Goal: Transaction & Acquisition: Purchase product/service

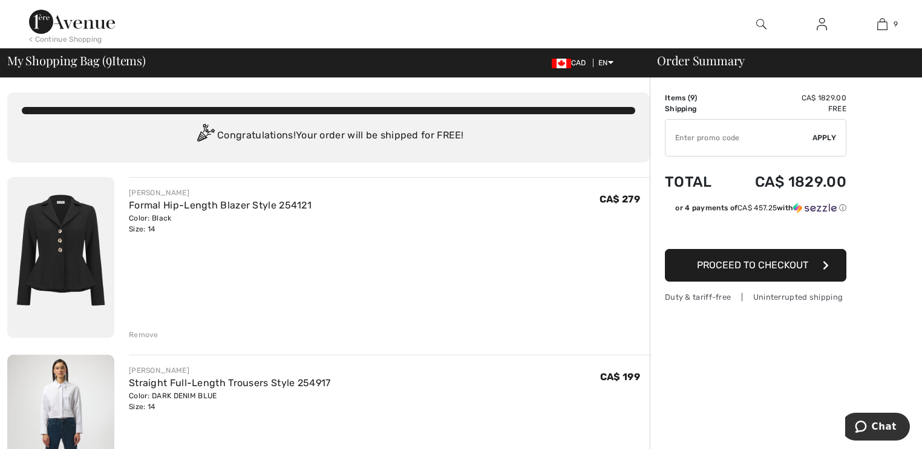
click at [148, 334] on div "Remove" at bounding box center [144, 335] width 30 height 11
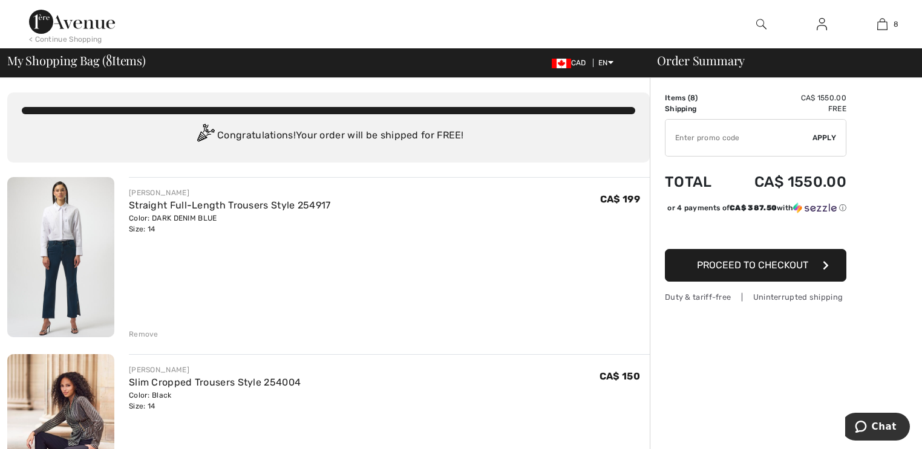
click at [148, 334] on div "Remove" at bounding box center [144, 334] width 30 height 11
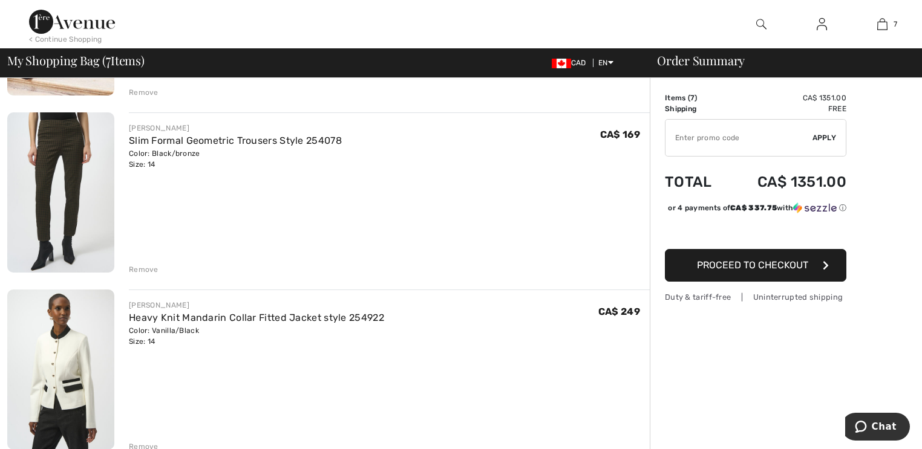
scroll to position [290, 0]
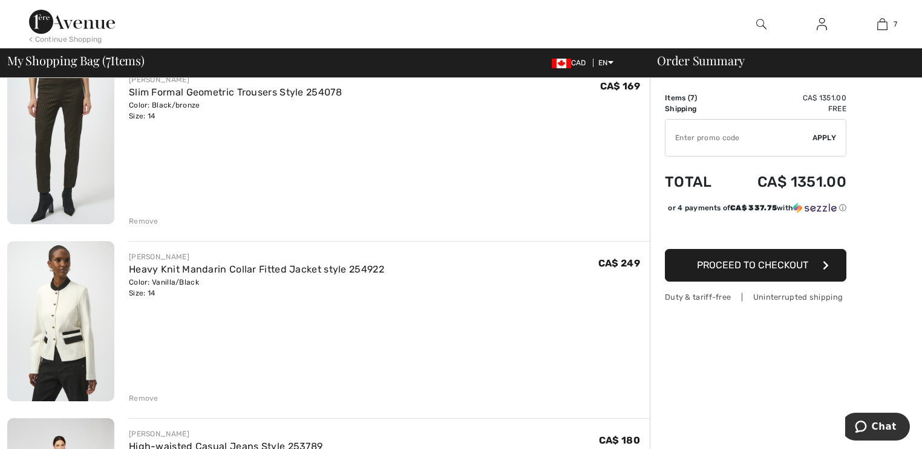
click at [152, 399] on div "Remove" at bounding box center [144, 398] width 30 height 11
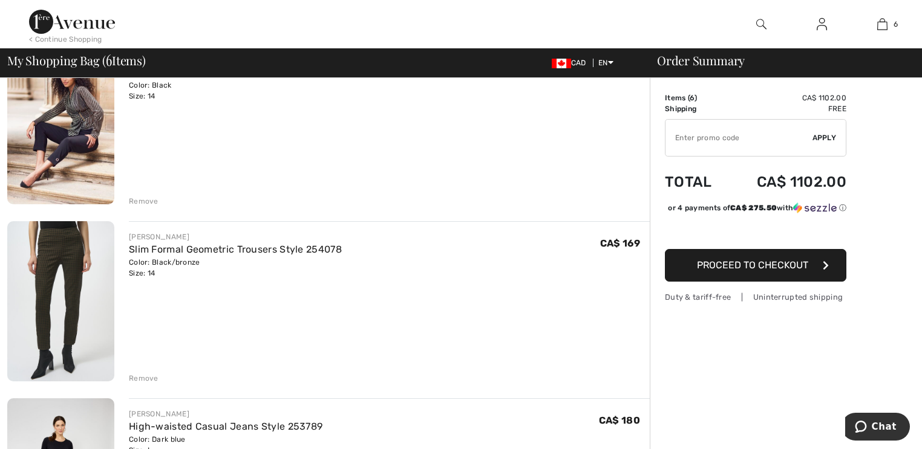
scroll to position [97, 0]
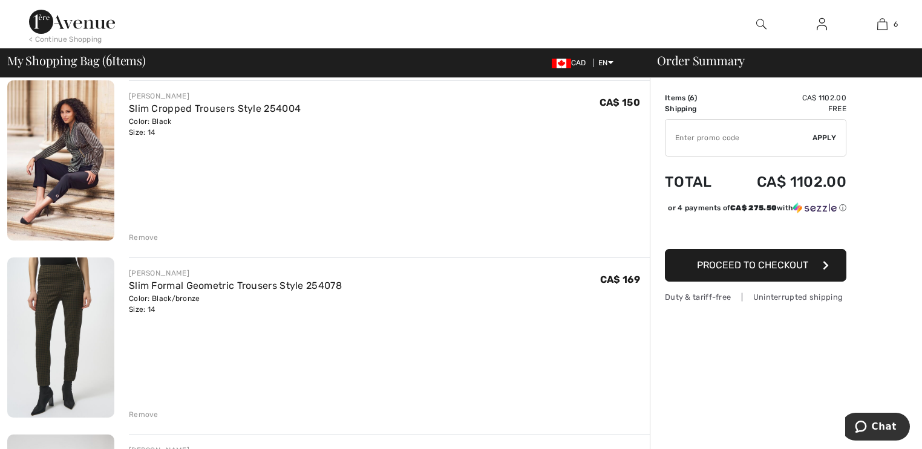
click at [141, 237] on div "Remove" at bounding box center [144, 237] width 30 height 11
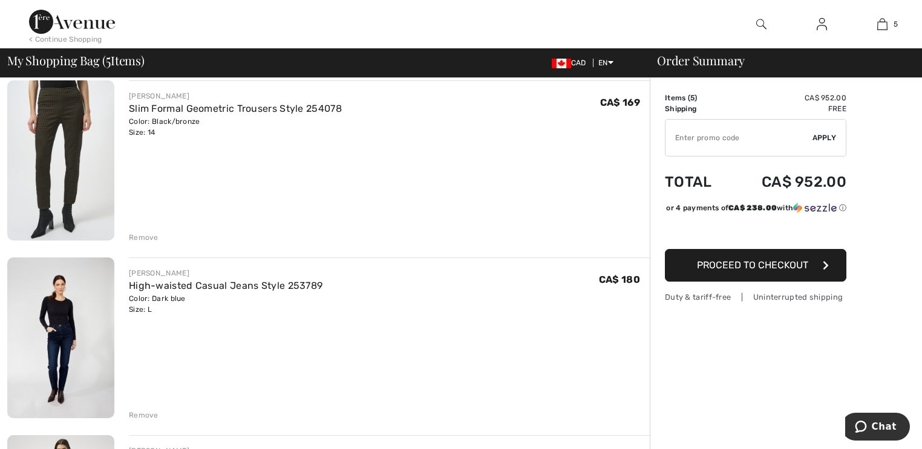
click at [701, 140] on input "TEXT" at bounding box center [738, 138] width 147 height 36
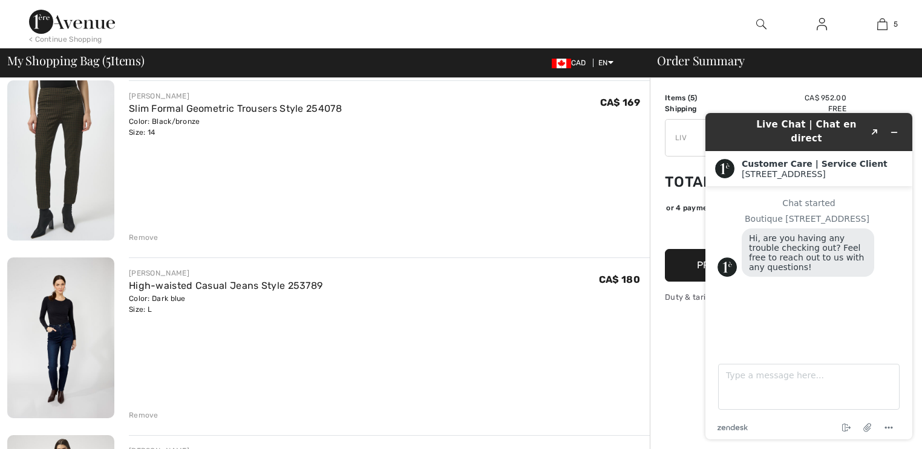
click at [578, 214] on div "[PERSON_NAME] Slim Formal Geometric Trousers Style 254078 Color: Black/bronze S…" at bounding box center [389, 161] width 521 height 163
click at [896, 128] on icon "Minimize widget" at bounding box center [894, 132] width 8 height 8
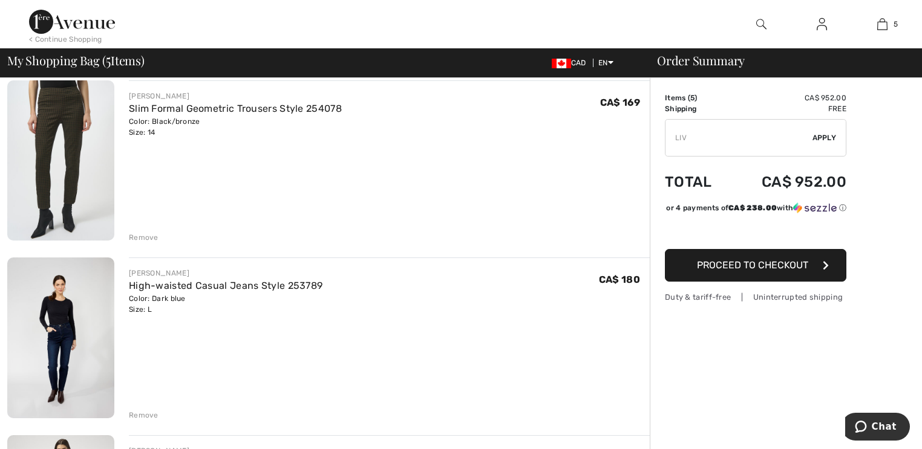
click at [703, 139] on input "TEXT" at bounding box center [738, 138] width 147 height 36
type input "LIVE10"
click at [827, 138] on span "Apply" at bounding box center [824, 137] width 24 height 11
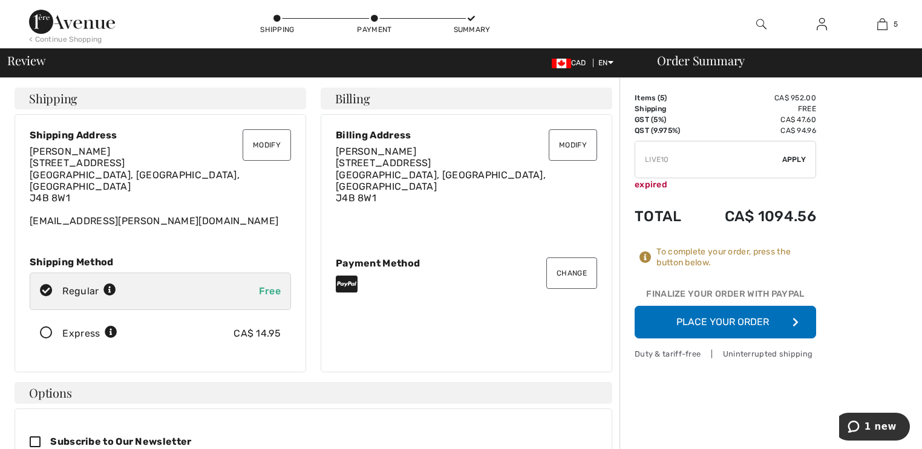
click at [710, 321] on button "Place Your Order" at bounding box center [724, 322] width 181 height 33
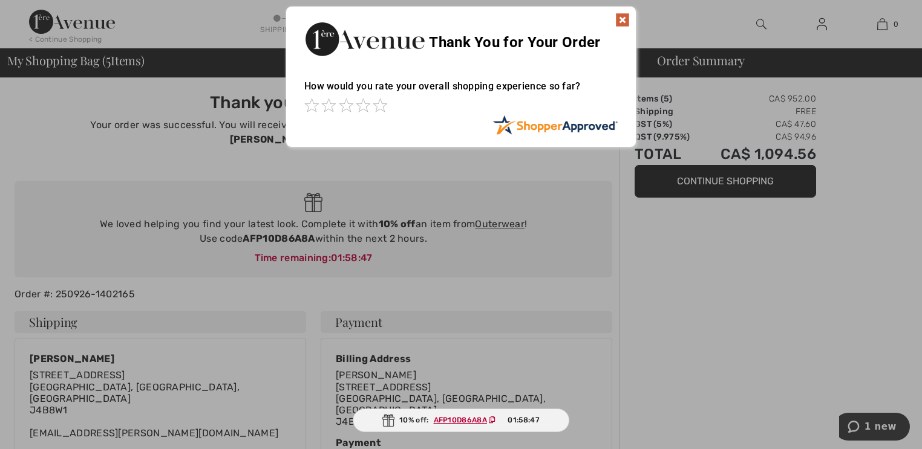
click at [619, 17] on img at bounding box center [622, 20] width 15 height 15
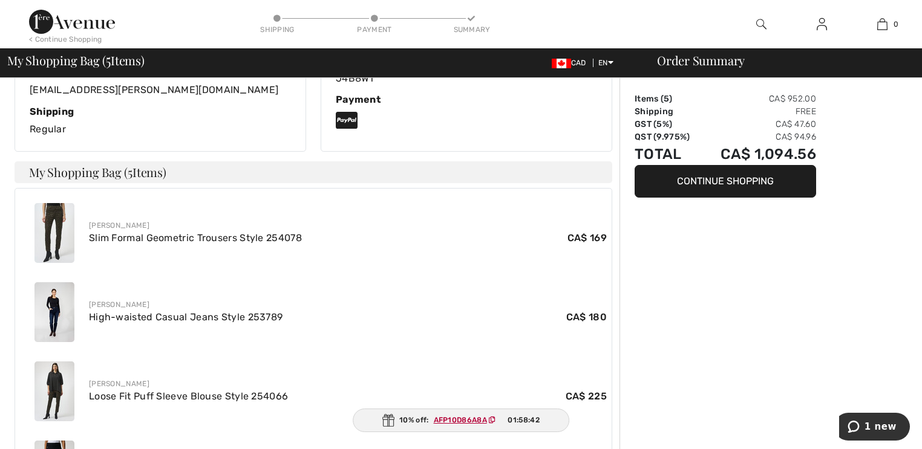
scroll to position [339, 0]
